Goal: Information Seeking & Learning: Learn about a topic

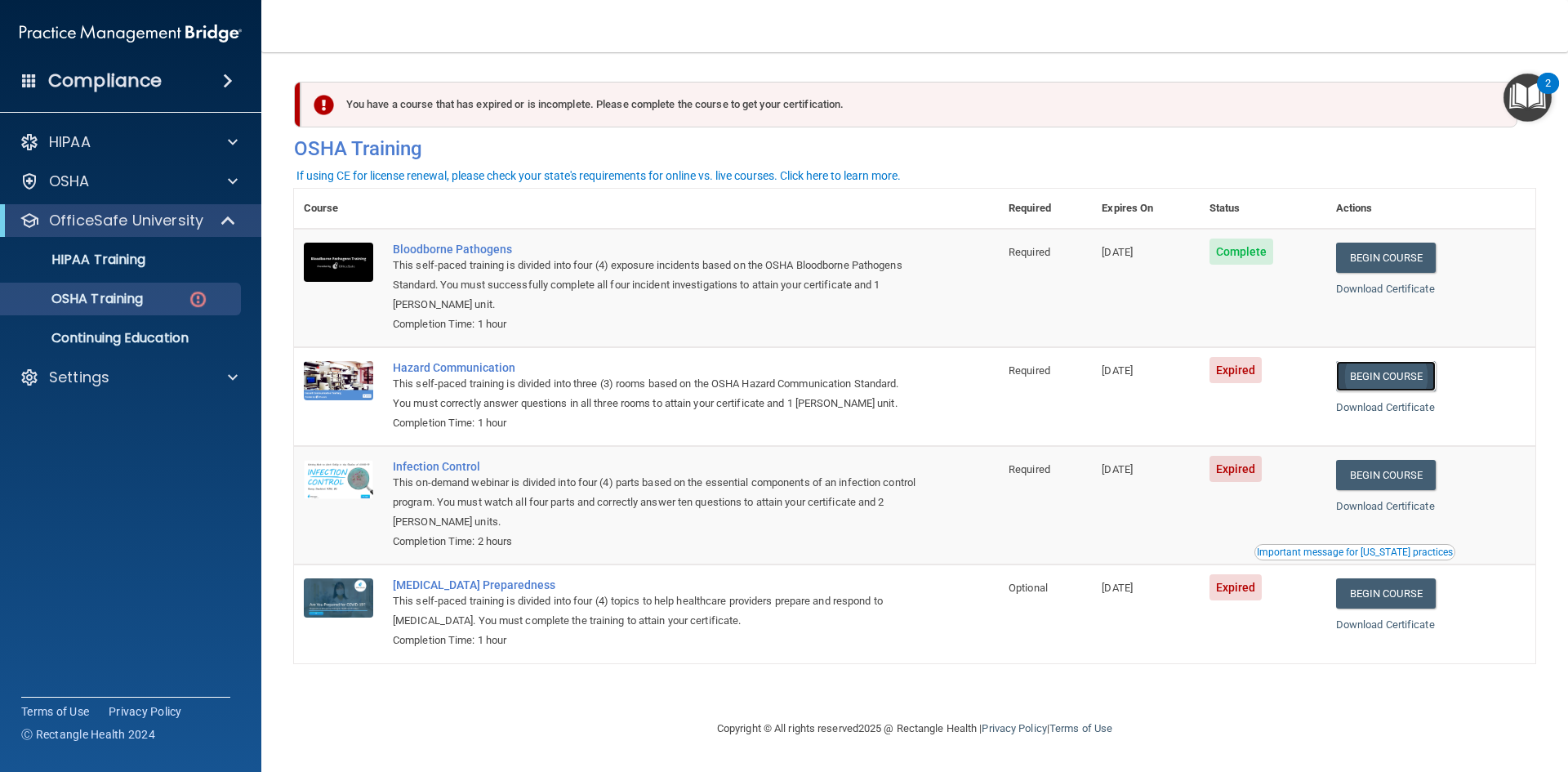
click at [1416, 379] on link "Begin Course" at bounding box center [1386, 375] width 100 height 30
click at [1432, 380] on link "Begin Course" at bounding box center [1386, 375] width 100 height 30
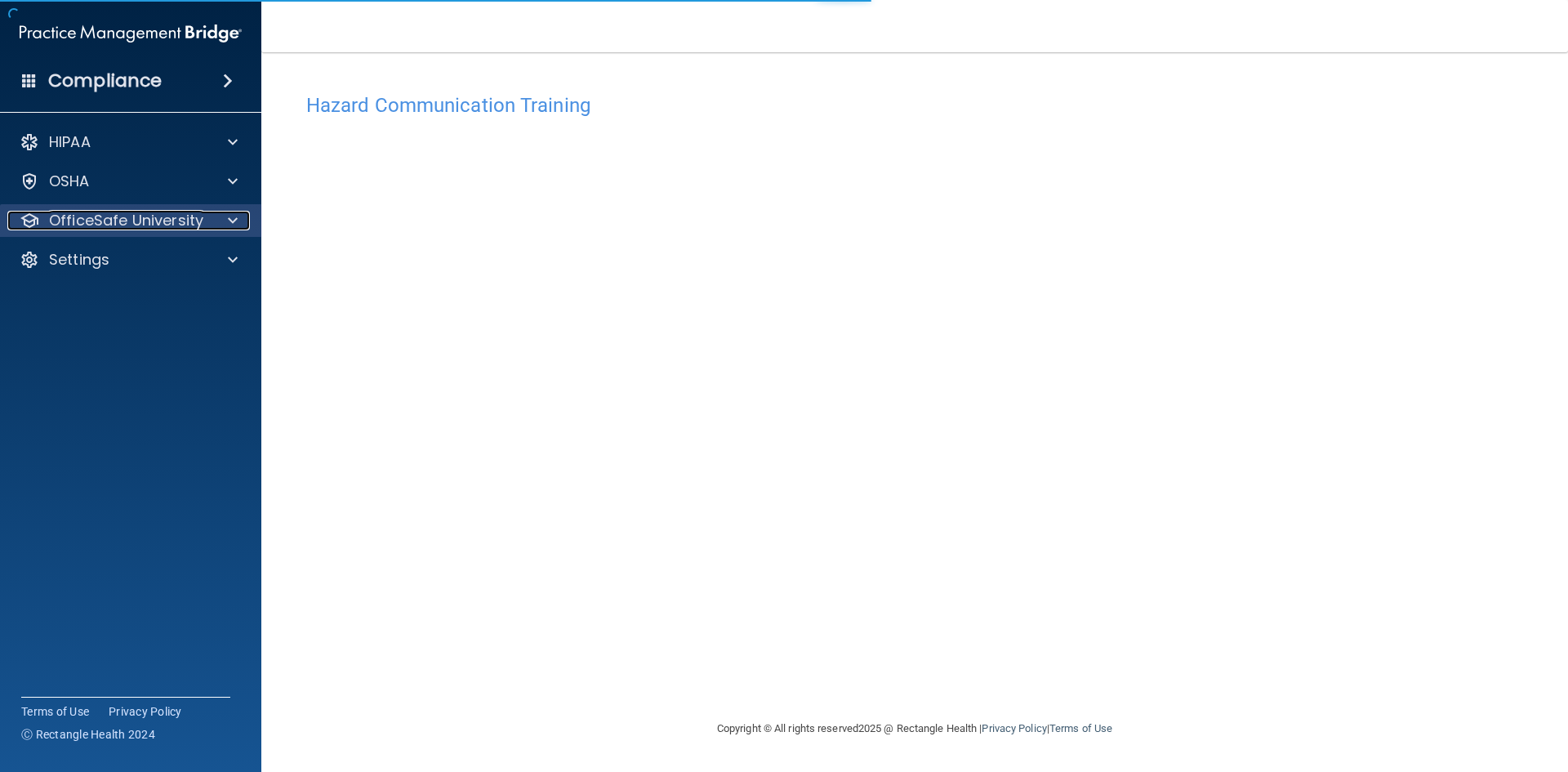
click at [160, 225] on p "OfficeSafe University" at bounding box center [125, 220] width 154 height 19
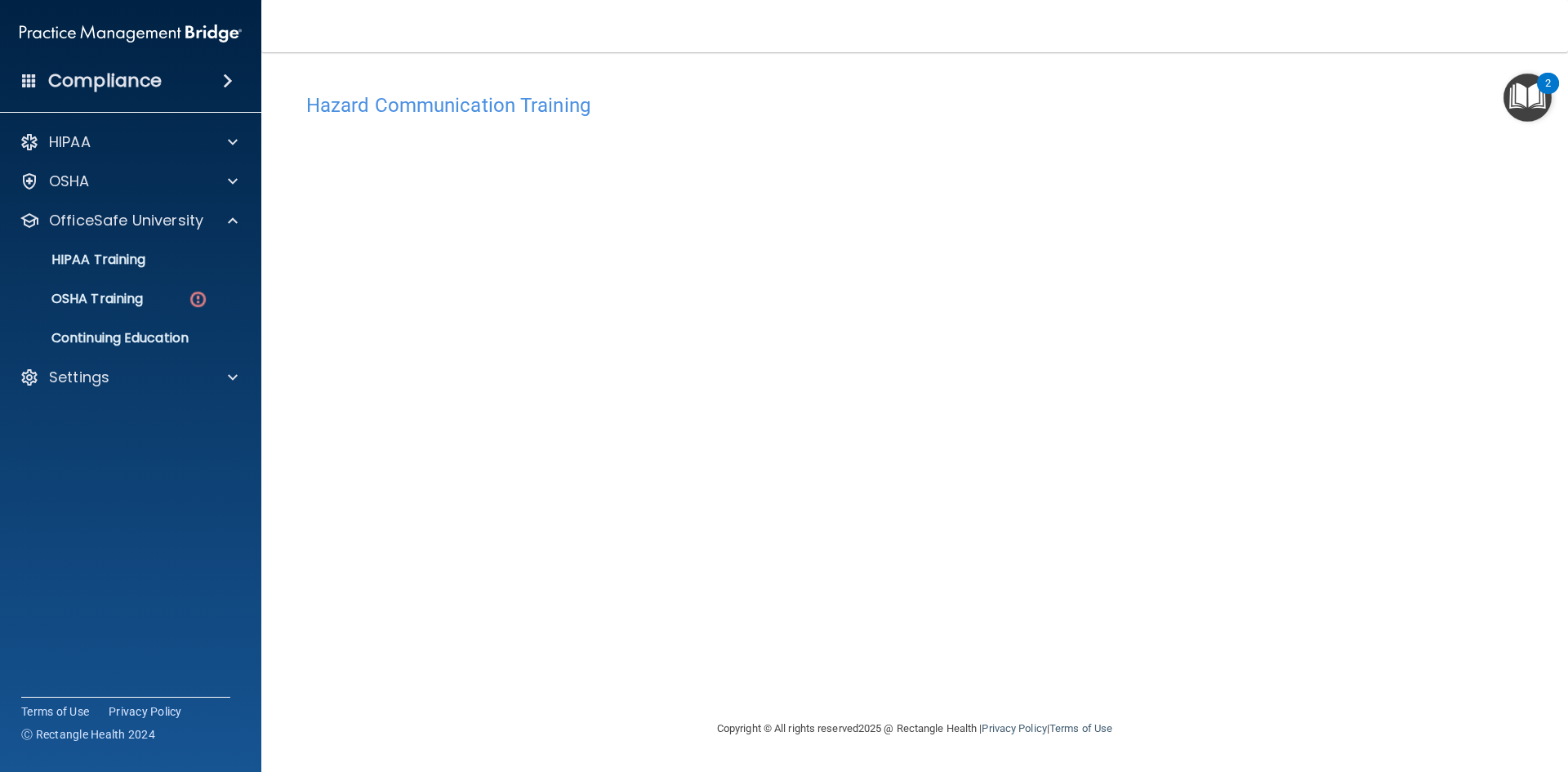
drag, startPoint x: 1477, startPoint y: 100, endPoint x: 1528, endPoint y: 107, distance: 51.5
click at [1503, 108] on h4 "Hazard Communication Training" at bounding box center [914, 105] width 1217 height 21
click at [1534, 104] on img "Open Resource Center, 2 new notifications" at bounding box center [1527, 98] width 48 height 48
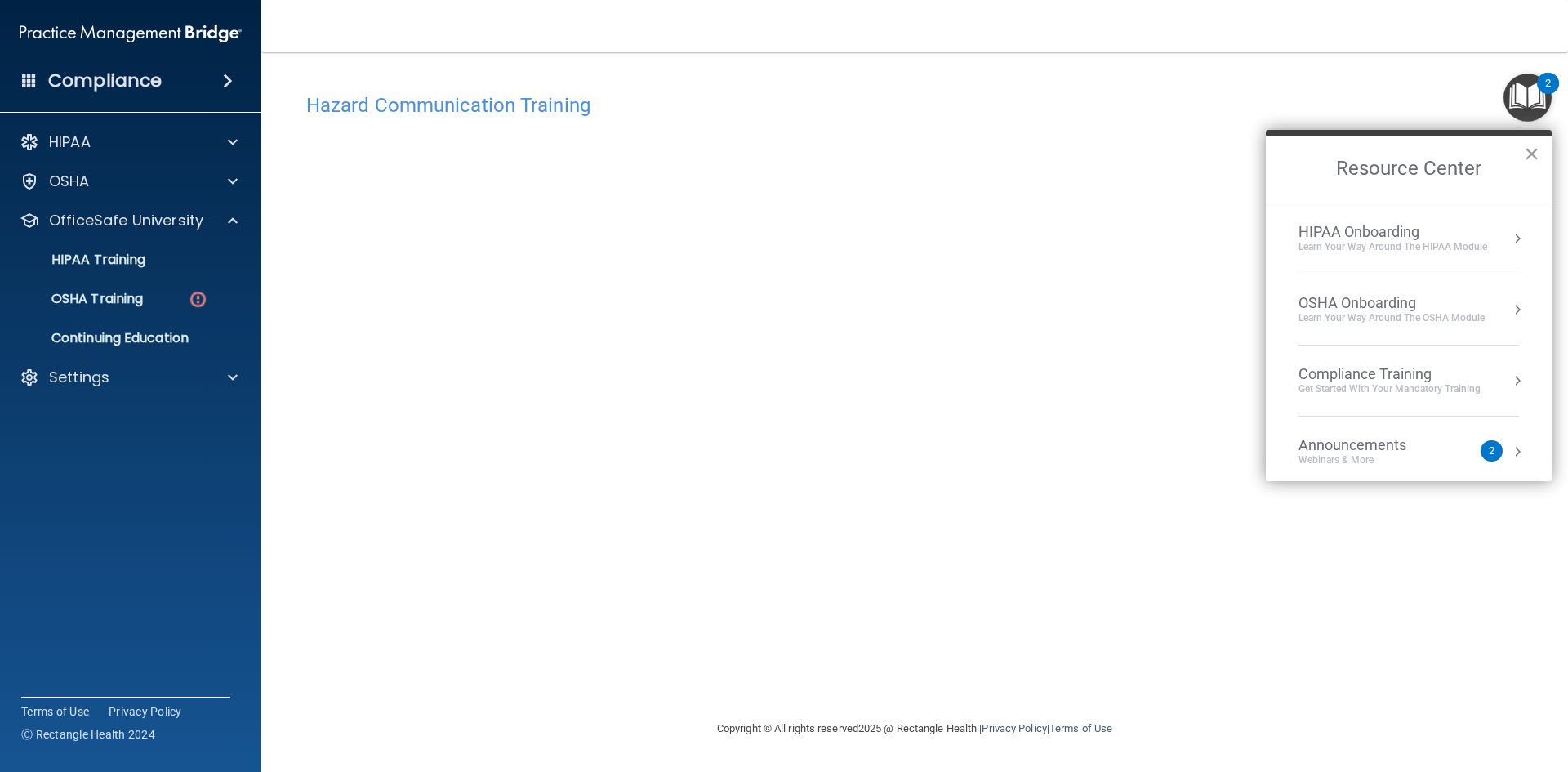
click at [1535, 104] on img "Open Resource Center, 2 new notifications" at bounding box center [1527, 98] width 48 height 48
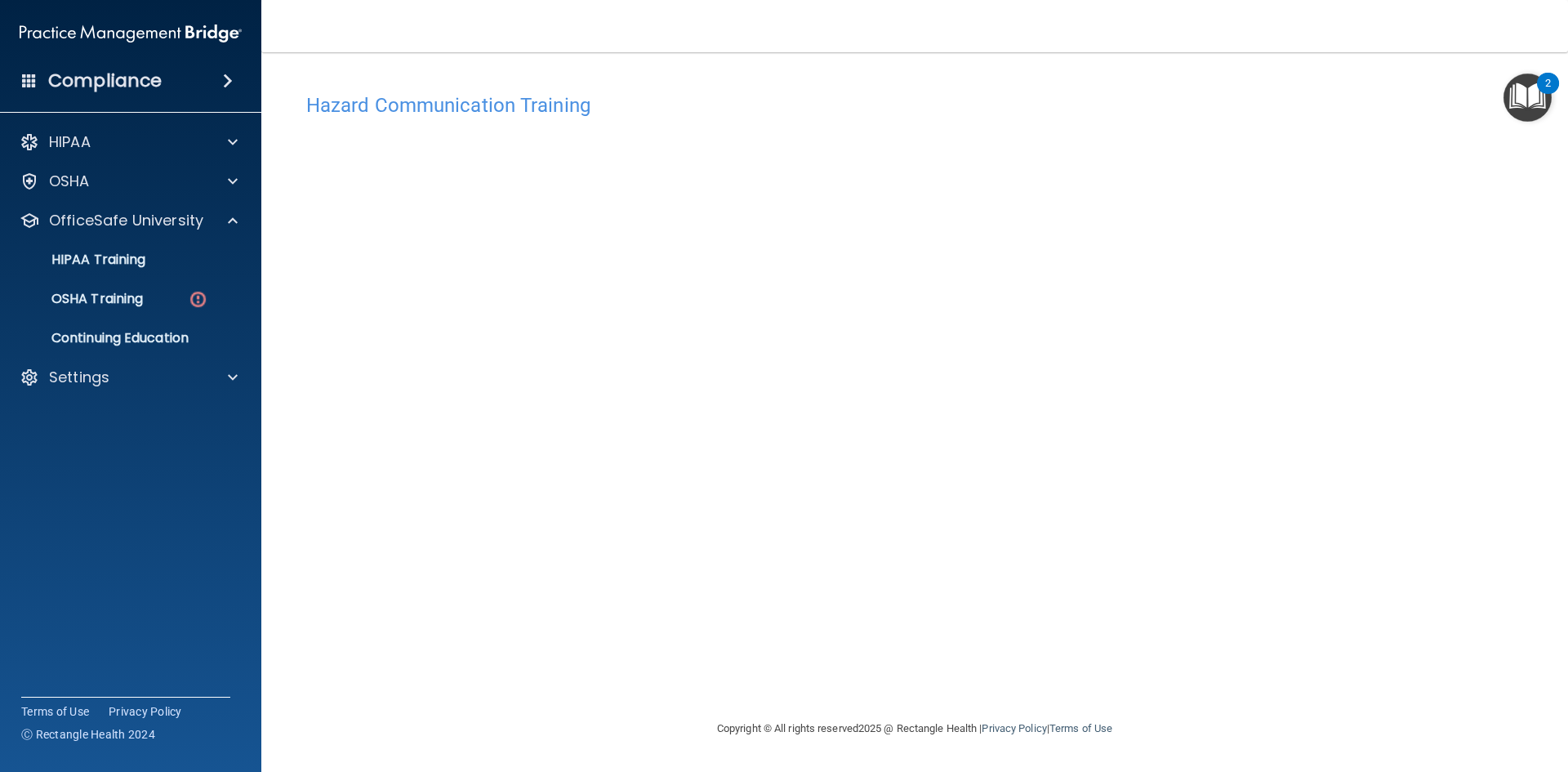
click at [1281, 436] on div "Hazard Communication Training This course doesn’t expire until [DATE]. Are you …" at bounding box center [915, 401] width 1241 height 634
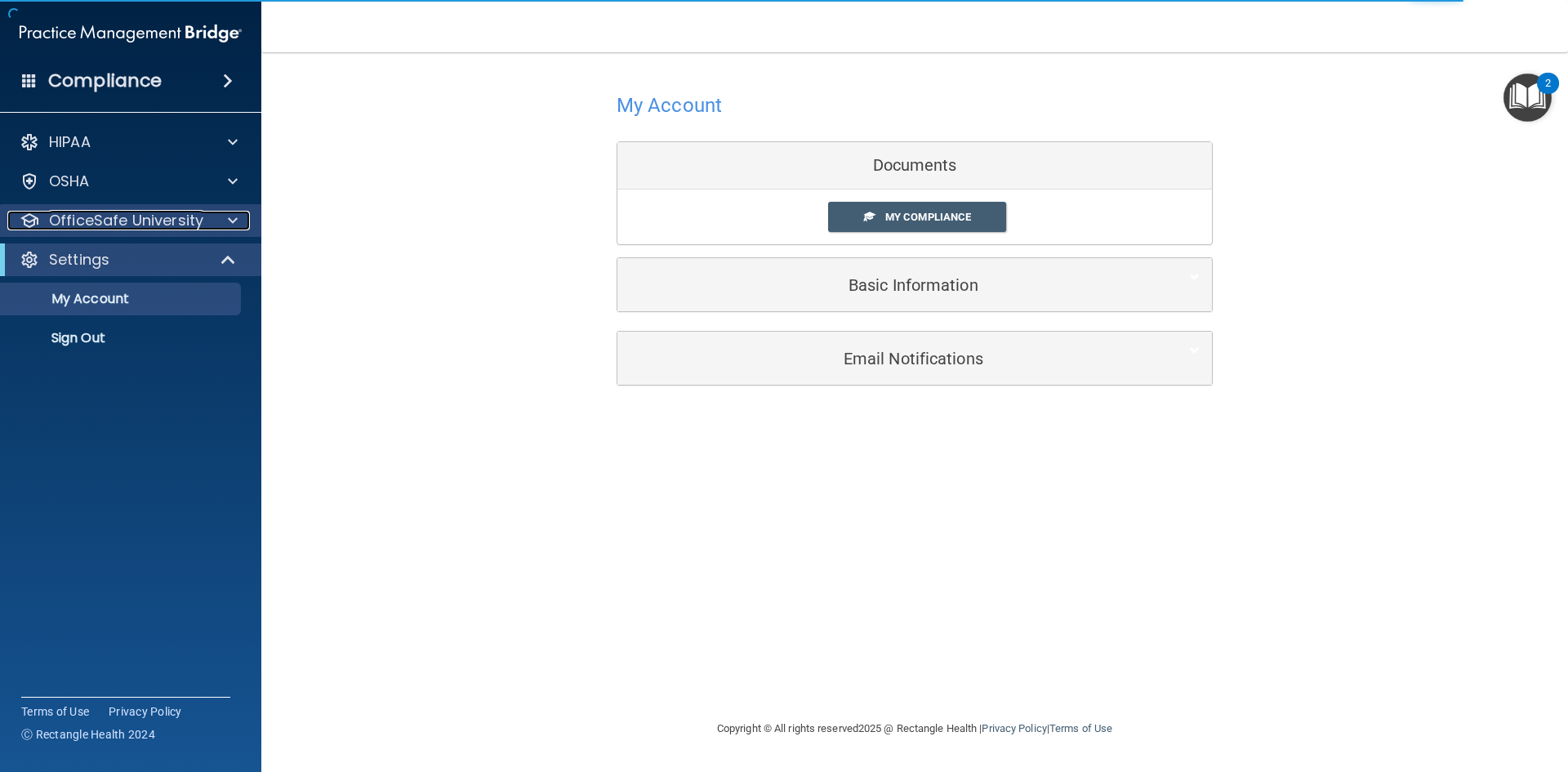
click at [183, 216] on p "OfficeSafe University" at bounding box center [125, 220] width 154 height 19
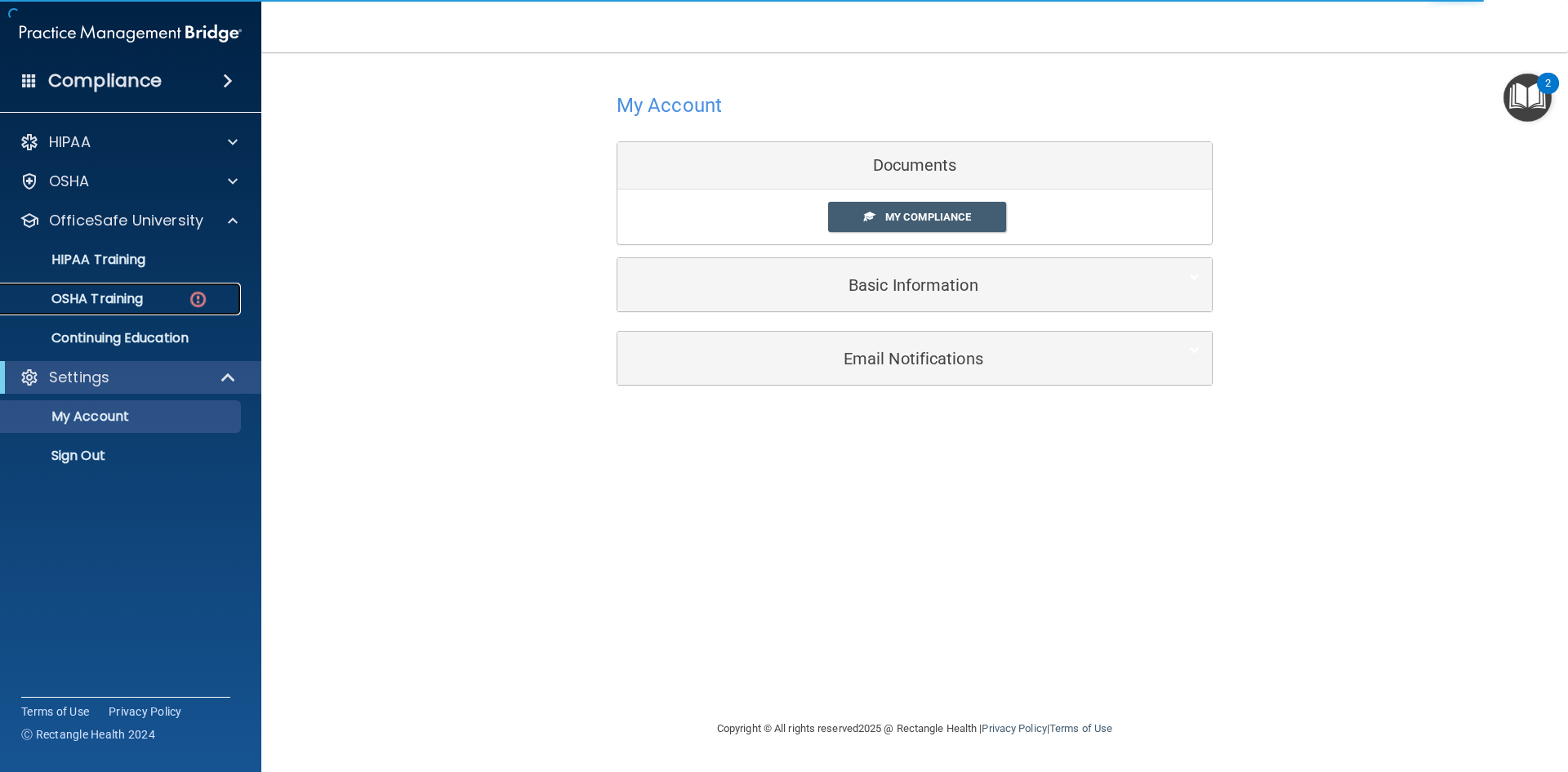
click at [158, 303] on div "OSHA Training" at bounding box center [123, 299] width 223 height 17
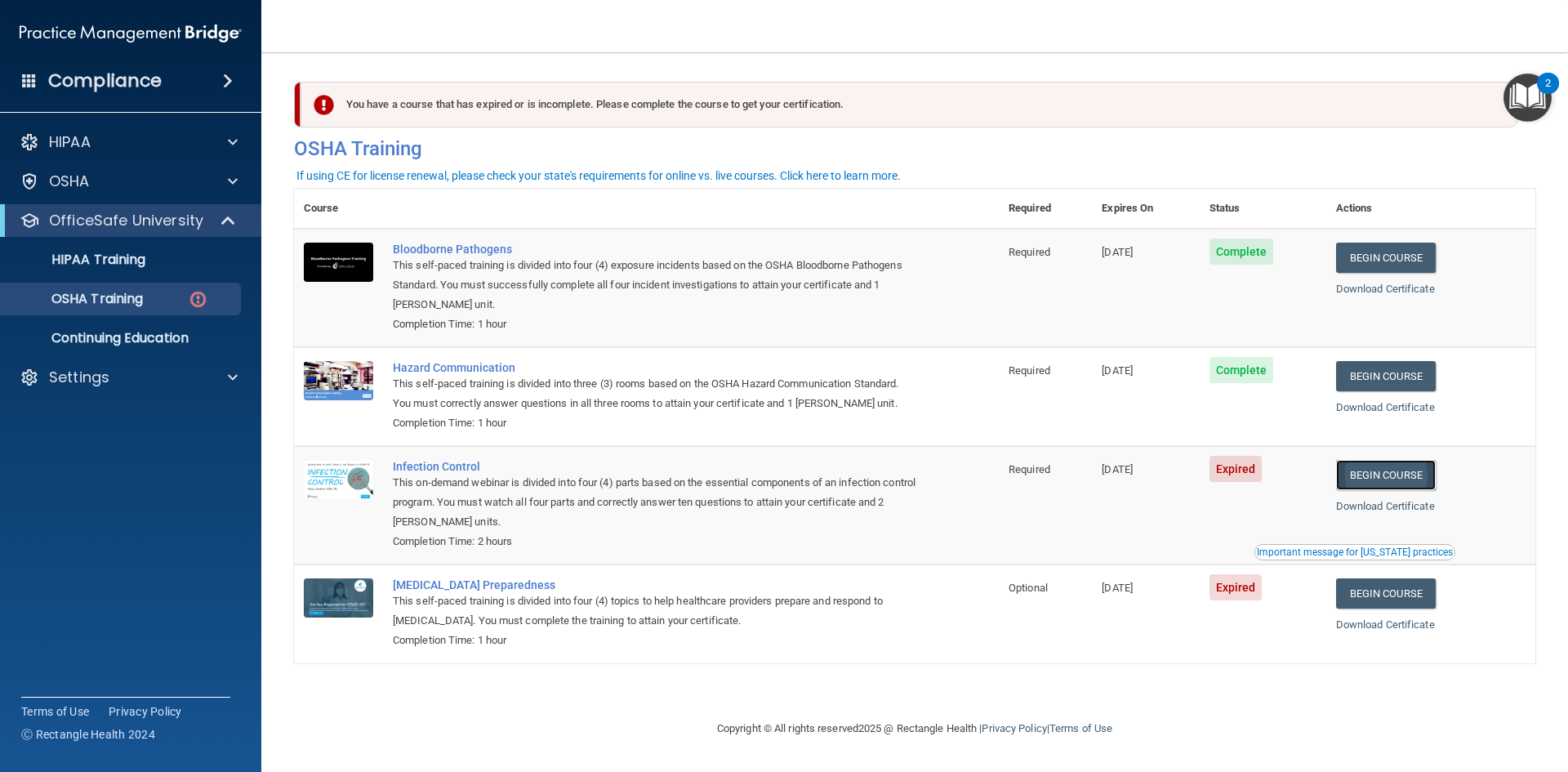
click at [1400, 469] on link "Begin Course" at bounding box center [1386, 475] width 100 height 30
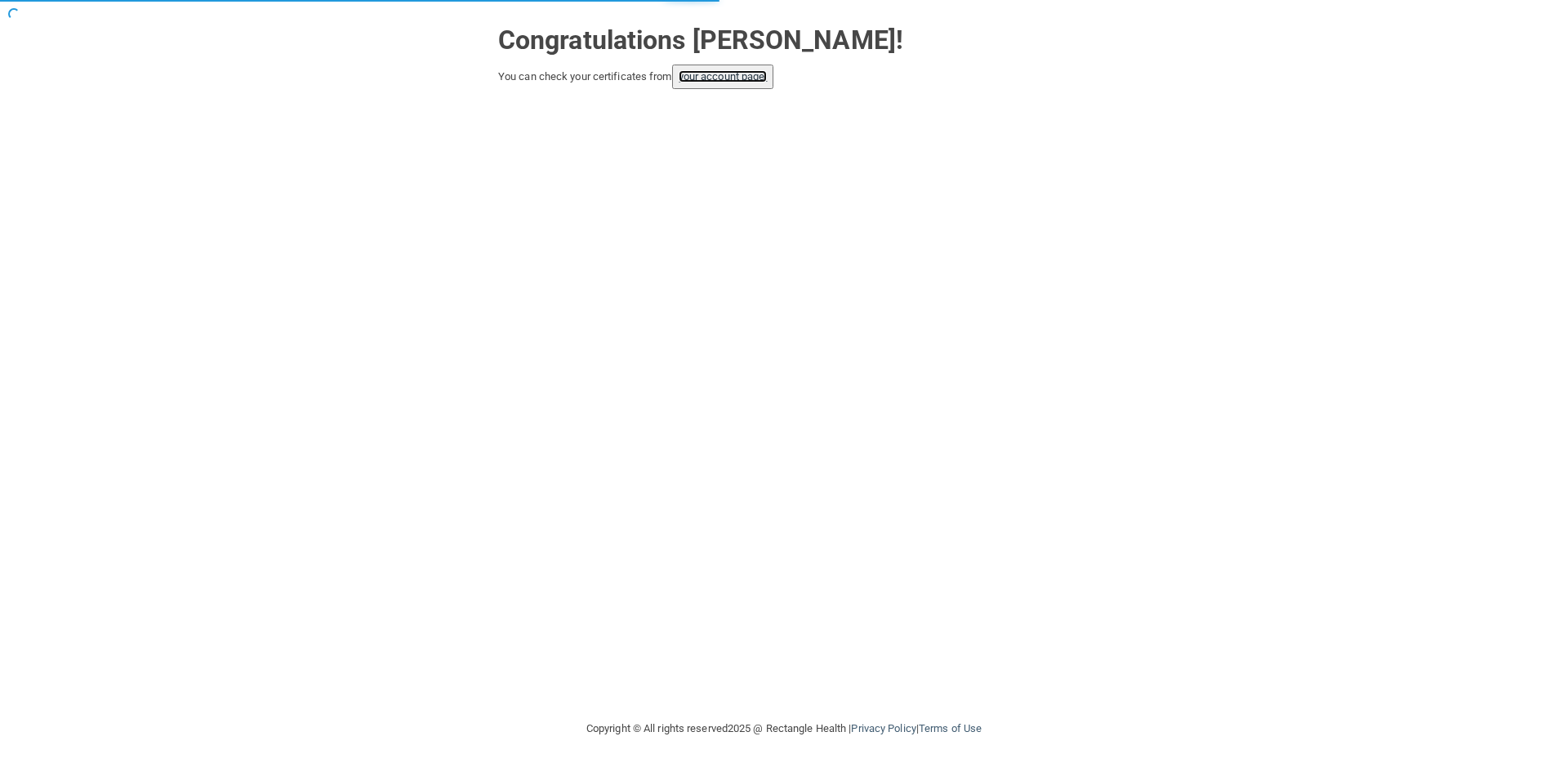
click at [754, 73] on link "your account page!" at bounding box center [723, 76] width 89 height 12
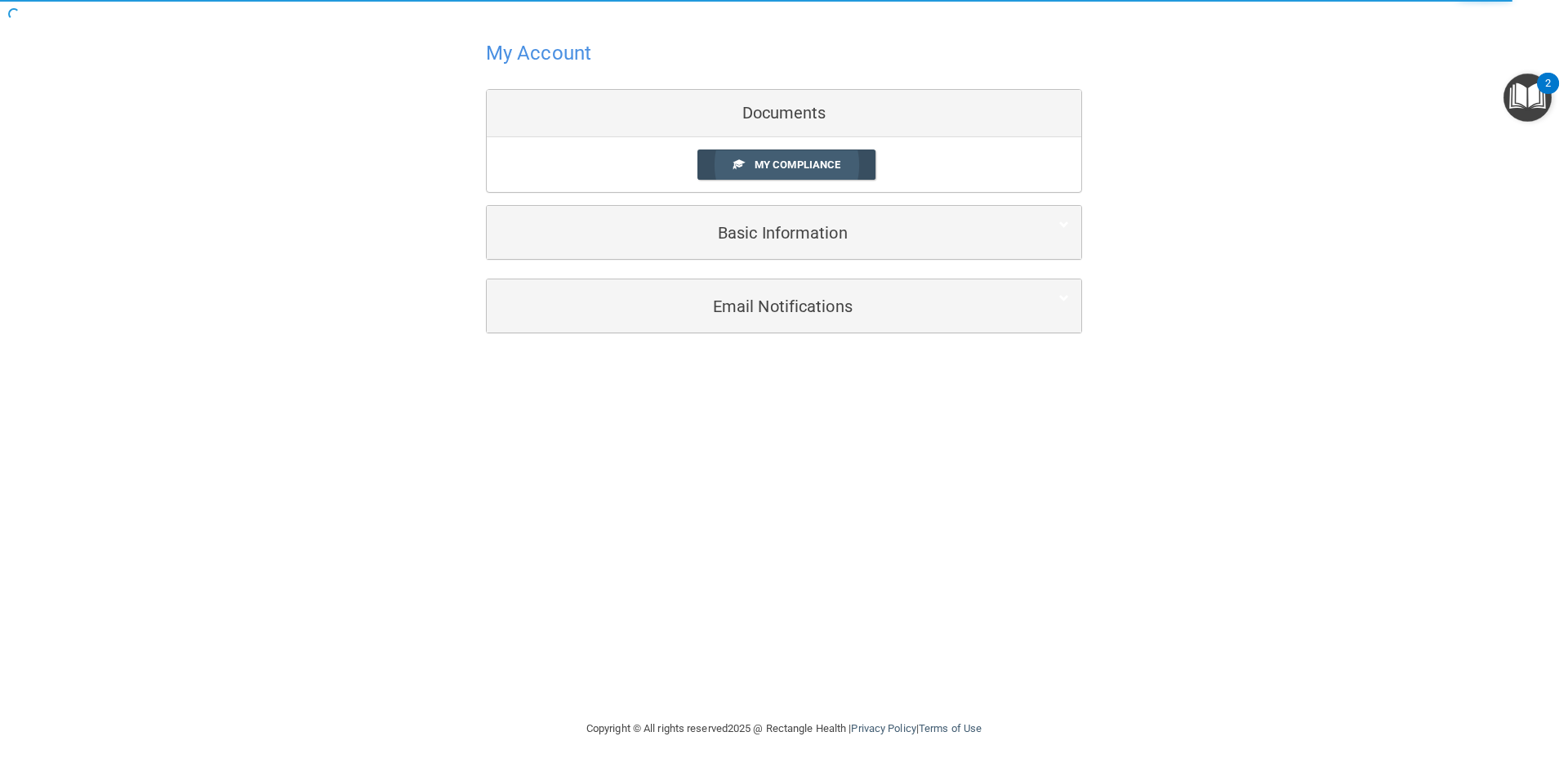
click at [786, 166] on span "My Compliance" at bounding box center [797, 164] width 86 height 12
